Goal: Obtain resource: Download file/media

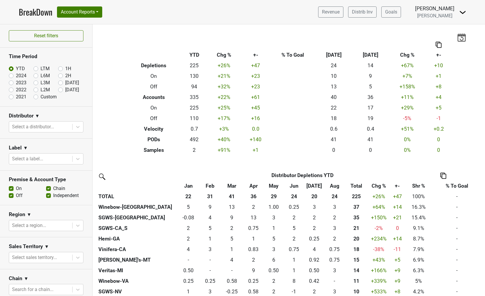
click at [463, 11] on img at bounding box center [462, 12] width 7 height 7
click at [444, 37] on link "Logout" at bounding box center [442, 32] width 46 height 9
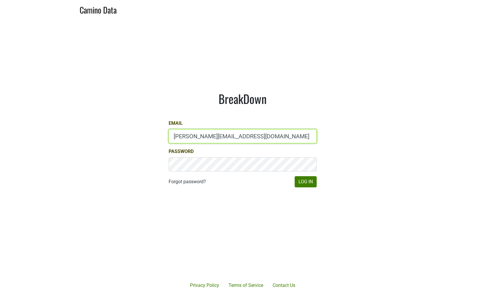
click at [181, 135] on input "[PERSON_NAME][EMAIL_ADDRESS][DOMAIN_NAME]" at bounding box center [243, 136] width 148 height 14
type input "[PERSON_NAME][EMAIL_ADDRESS][DOMAIN_NAME]"
click at [298, 181] on button "Log In" at bounding box center [306, 181] width 22 height 11
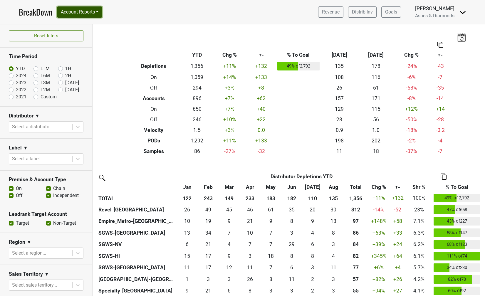
click at [97, 13] on button "Account Reports" at bounding box center [79, 11] width 45 height 11
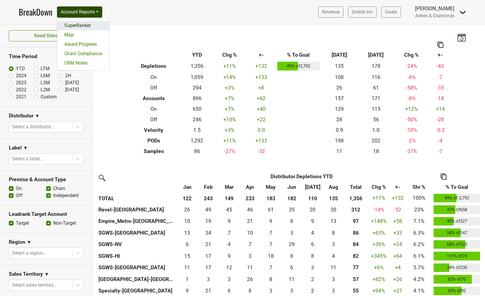
click at [87, 25] on link "SuperRanker" at bounding box center [83, 25] width 52 height 9
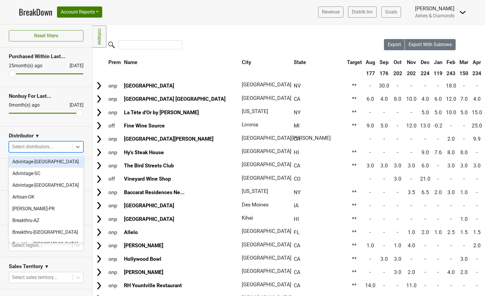
click at [34, 151] on div "Select distributors..." at bounding box center [40, 147] width 63 height 11
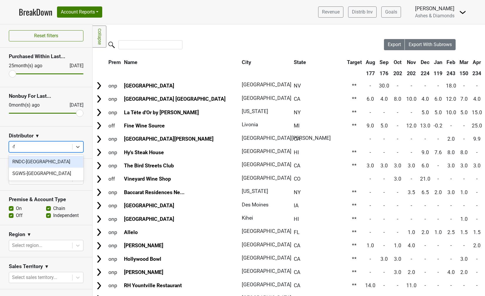
type input "-fl"
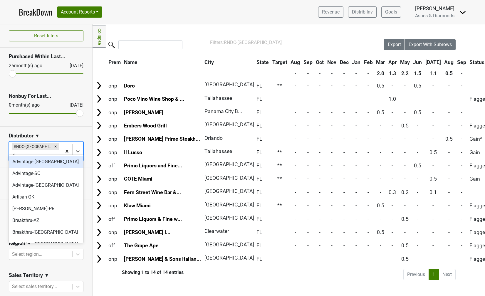
type input "-fl"
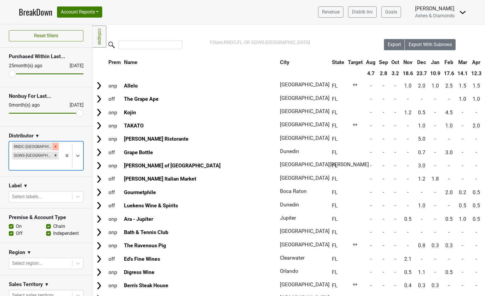
click at [55, 147] on icon "Remove RNDC-FL" at bounding box center [56, 146] width 2 height 2
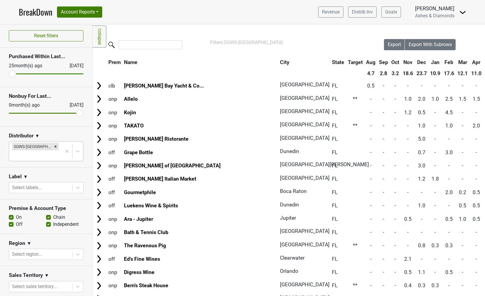
drag, startPoint x: 12, startPoint y: 75, endPoint x: 84, endPoint y: 69, distance: 71.9
type input "0"
click at [83, 73] on input "range" at bounding box center [46, 73] width 75 height 1
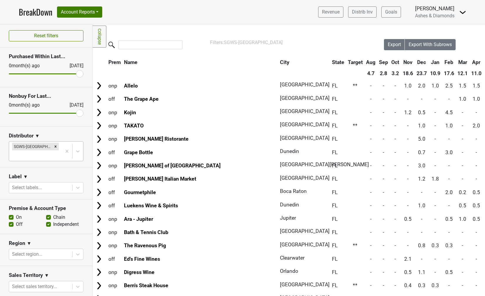
click at [76, 114] on input "range" at bounding box center [46, 113] width 75 height 1
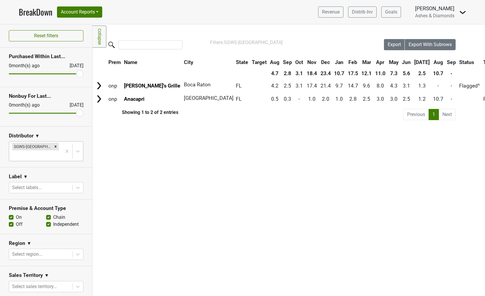
drag, startPoint x: 75, startPoint y: 113, endPoint x: 87, endPoint y: 113, distance: 11.5
type input "0"
click at [83, 113] on input "range" at bounding box center [46, 113] width 75 height 1
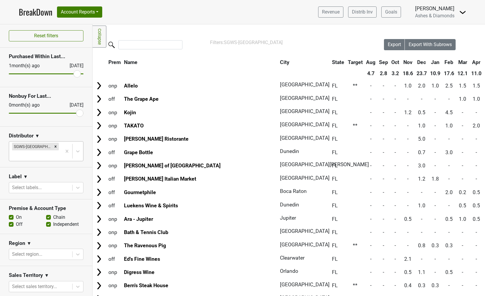
type input "1"
click at [76, 73] on input "range" at bounding box center [46, 73] width 75 height 1
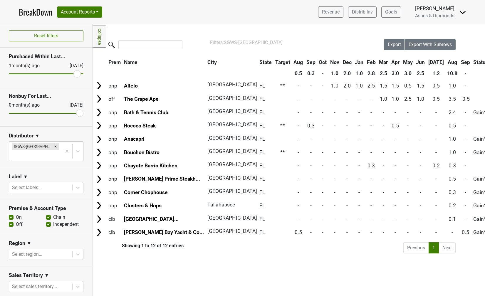
click at [459, 62] on th "Sep" at bounding box center [465, 62] width 12 height 11
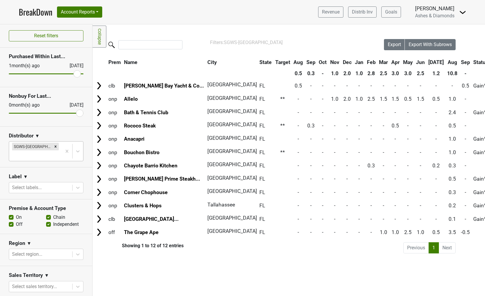
click at [97, 34] on link "Collapse" at bounding box center [100, 37] width 14 height 22
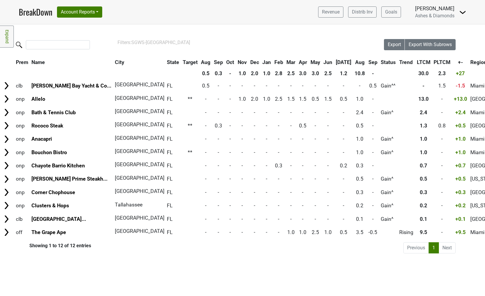
click at [4, 38] on link "Expand" at bounding box center [7, 37] width 14 height 22
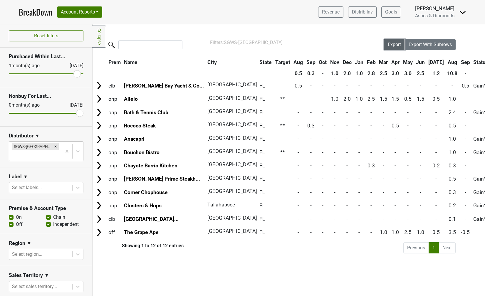
click at [390, 46] on span "Export" at bounding box center [394, 45] width 13 height 6
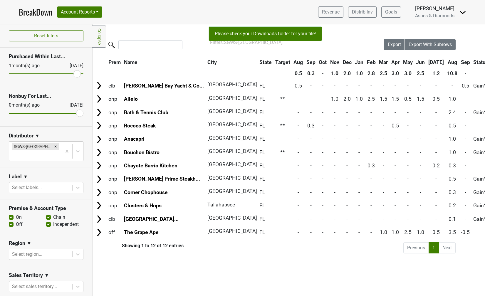
click at [178, 37] on div "Filters Collapse Loading, please wait... Please wait, your file is being downlo…" at bounding box center [289, 160] width 392 height 272
